Goal: Information Seeking & Learning: Find specific fact

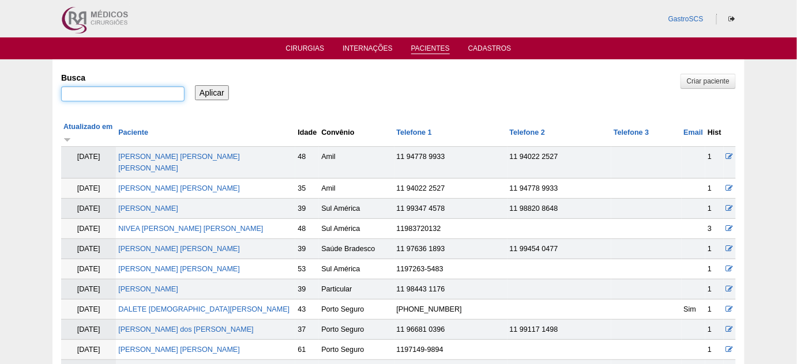
click at [108, 90] on input "Busca" at bounding box center [122, 93] width 123 height 15
type input "CRISTIANE"
click at [195, 85] on input "Aplicar" at bounding box center [212, 92] width 34 height 15
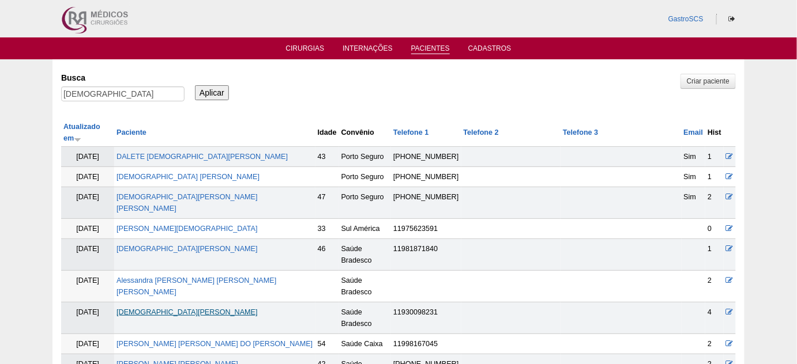
click at [168, 308] on link "[DEMOGRAPHIC_DATA][PERSON_NAME]" at bounding box center [186, 312] width 141 height 8
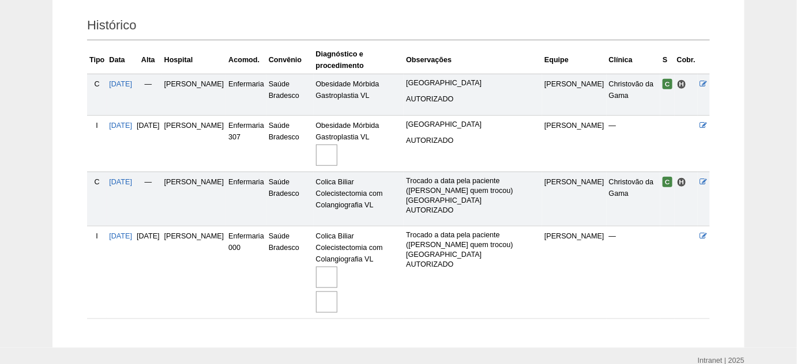
scroll to position [262, 0]
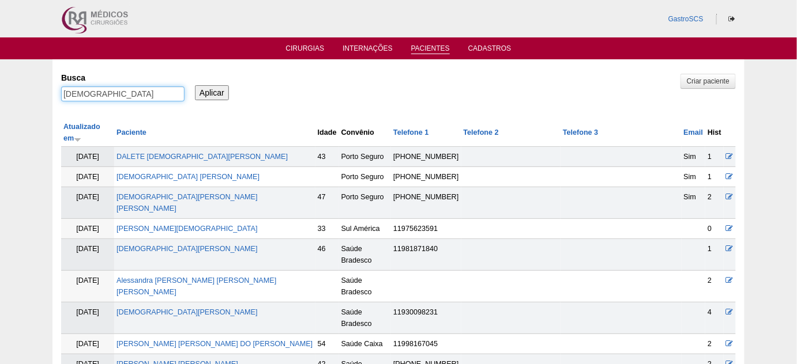
drag, startPoint x: 130, startPoint y: 93, endPoint x: 0, endPoint y: 103, distance: 130.7
type input "BORRASCA"
click at [195, 85] on input "Aplicar" at bounding box center [212, 92] width 34 height 15
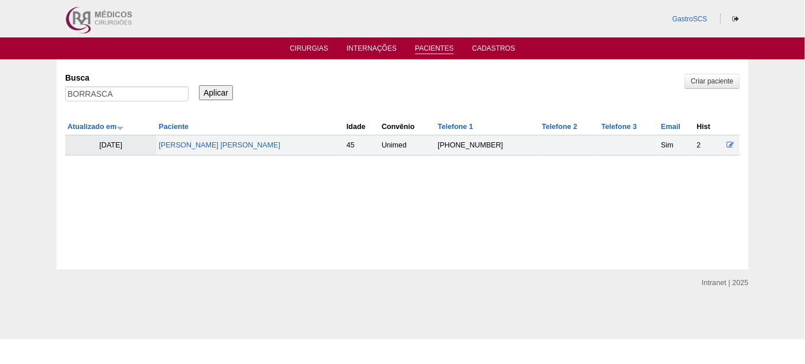
click at [187, 152] on td "[PERSON_NAME]" at bounding box center [250, 146] width 188 height 20
click at [195, 134] on th "Paciente" at bounding box center [250, 127] width 188 height 17
click at [193, 144] on link "[PERSON_NAME] [PERSON_NAME]" at bounding box center [220, 145] width 122 height 8
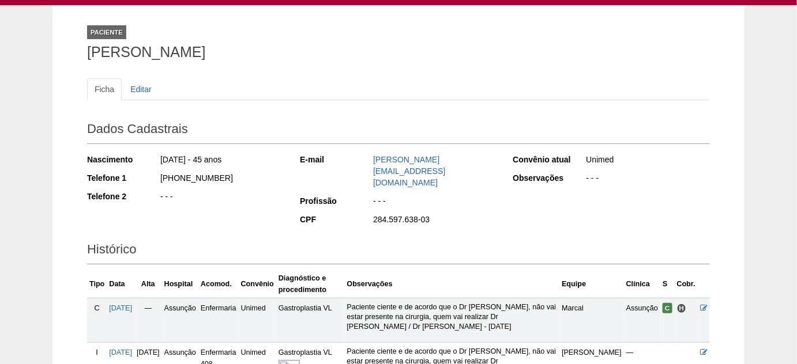
scroll to position [104, 0]
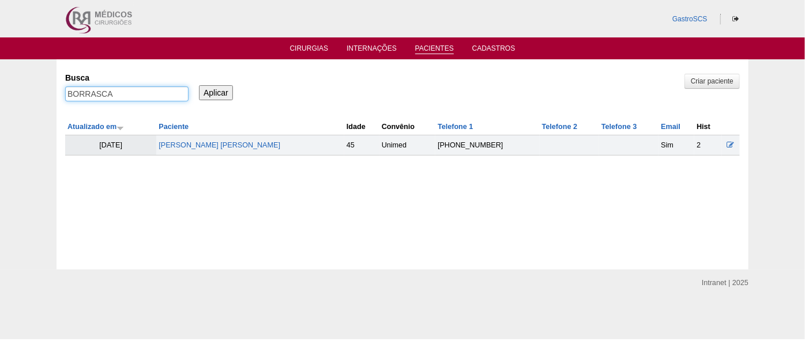
click at [146, 94] on input "BORRASCA" at bounding box center [126, 93] width 123 height 15
type input "ERICA"
click at [199, 85] on input "Aplicar" at bounding box center [216, 92] width 34 height 15
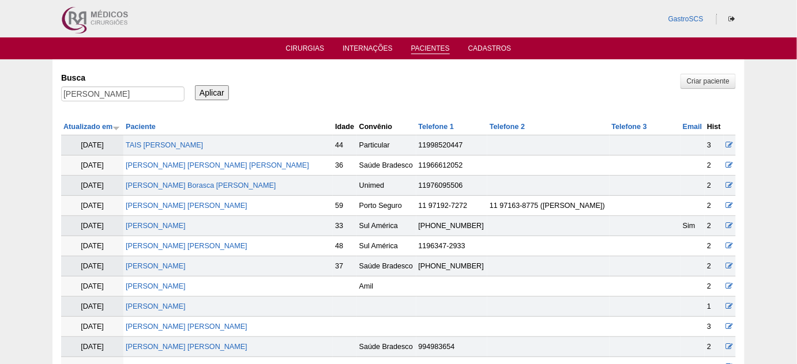
click at [198, 178] on td "[PERSON_NAME] Borasca [PERSON_NAME]" at bounding box center [227, 186] width 209 height 20
click at [198, 185] on link "Erica Borasca Lopes" at bounding box center [201, 186] width 150 height 8
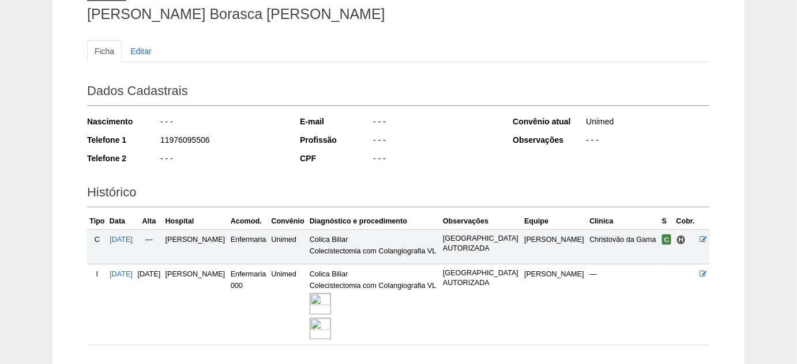
scroll to position [104, 0]
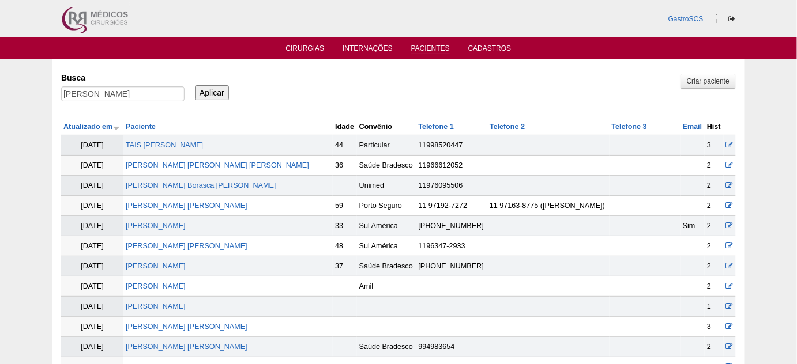
drag, startPoint x: 125, startPoint y: 103, endPoint x: 73, endPoint y: 96, distance: 52.3
click at [80, 98] on div "ERICA" at bounding box center [122, 96] width 123 height 21
drag, startPoint x: 75, startPoint y: 95, endPoint x: 48, endPoint y: 92, distance: 26.7
type input "ALESSANDRA"
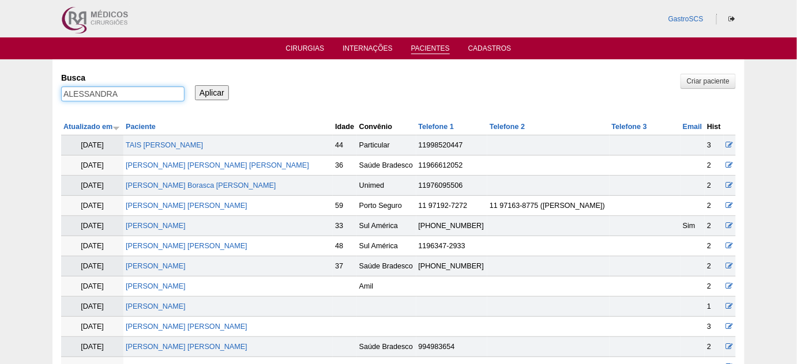
click at [195, 85] on input "Aplicar" at bounding box center [212, 92] width 34 height 15
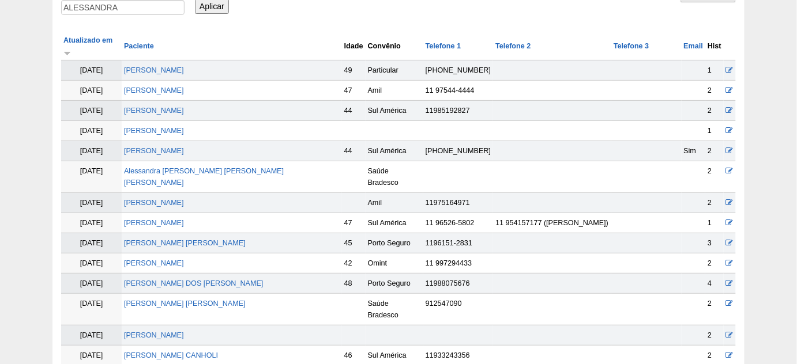
scroll to position [104, 0]
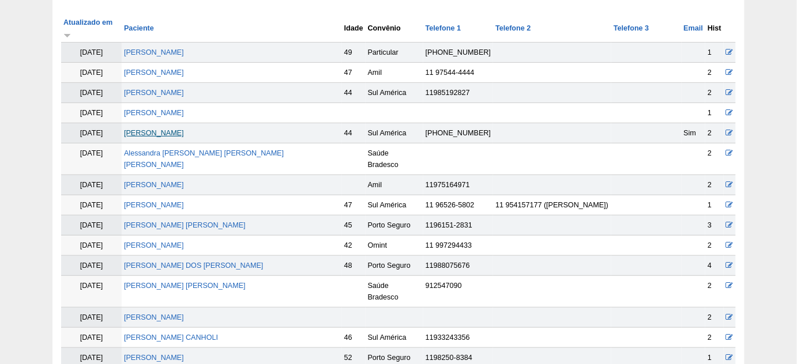
click at [184, 129] on link "Alessandra Pereira Rodrigues" at bounding box center [154, 133] width 60 height 8
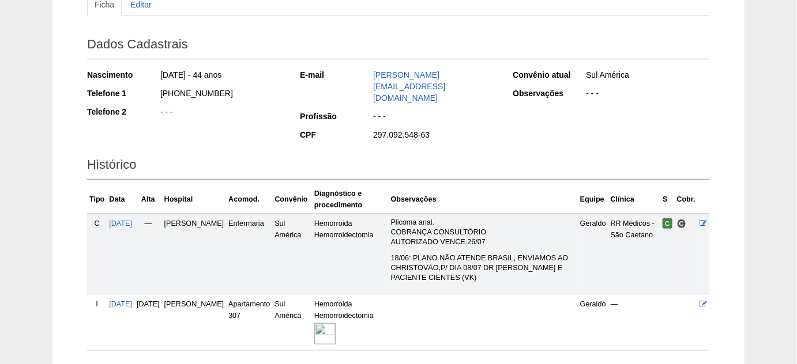
scroll to position [203, 0]
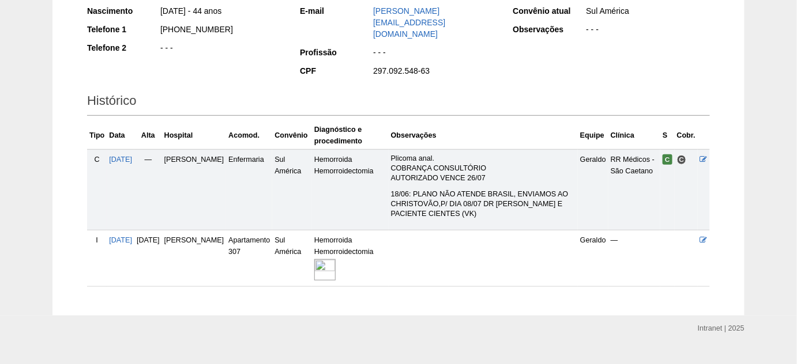
click at [336, 259] on img at bounding box center [324, 269] width 21 height 21
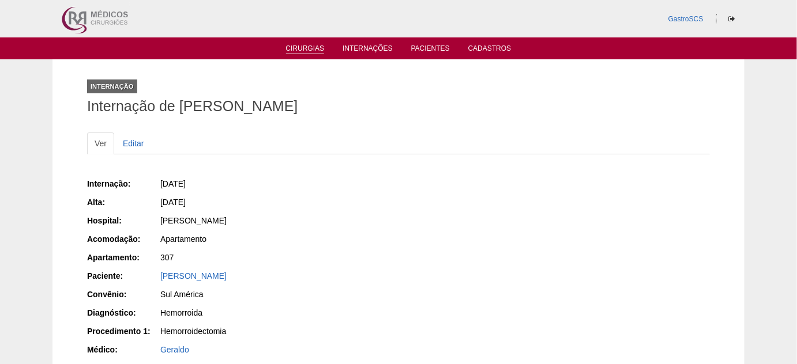
click at [317, 53] on link "Cirurgias" at bounding box center [305, 49] width 39 height 10
click at [314, 50] on link "Cirurgias" at bounding box center [305, 49] width 39 height 10
